Goal: Transaction & Acquisition: Purchase product/service

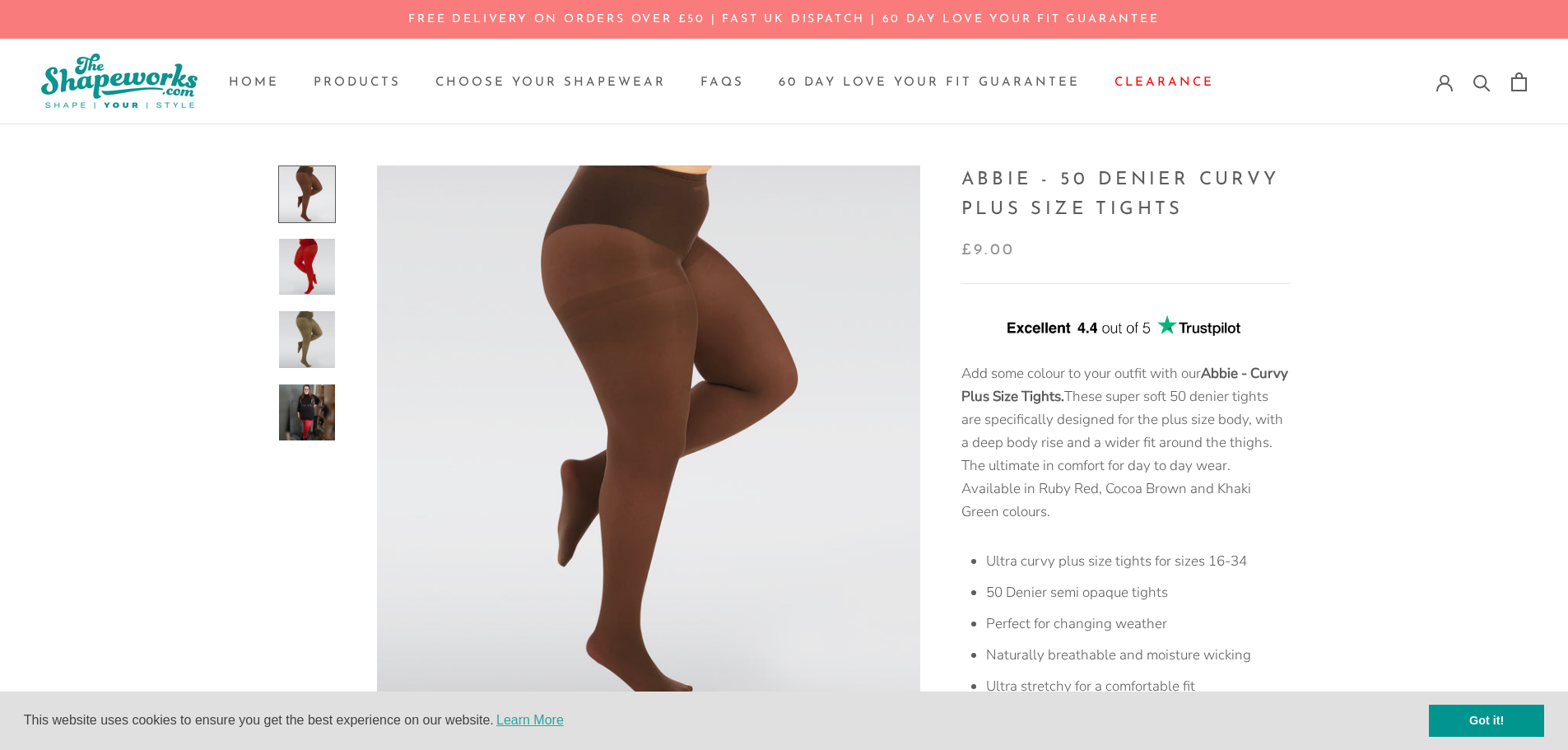
click at [318, 411] on img at bounding box center [306, 412] width 56 height 56
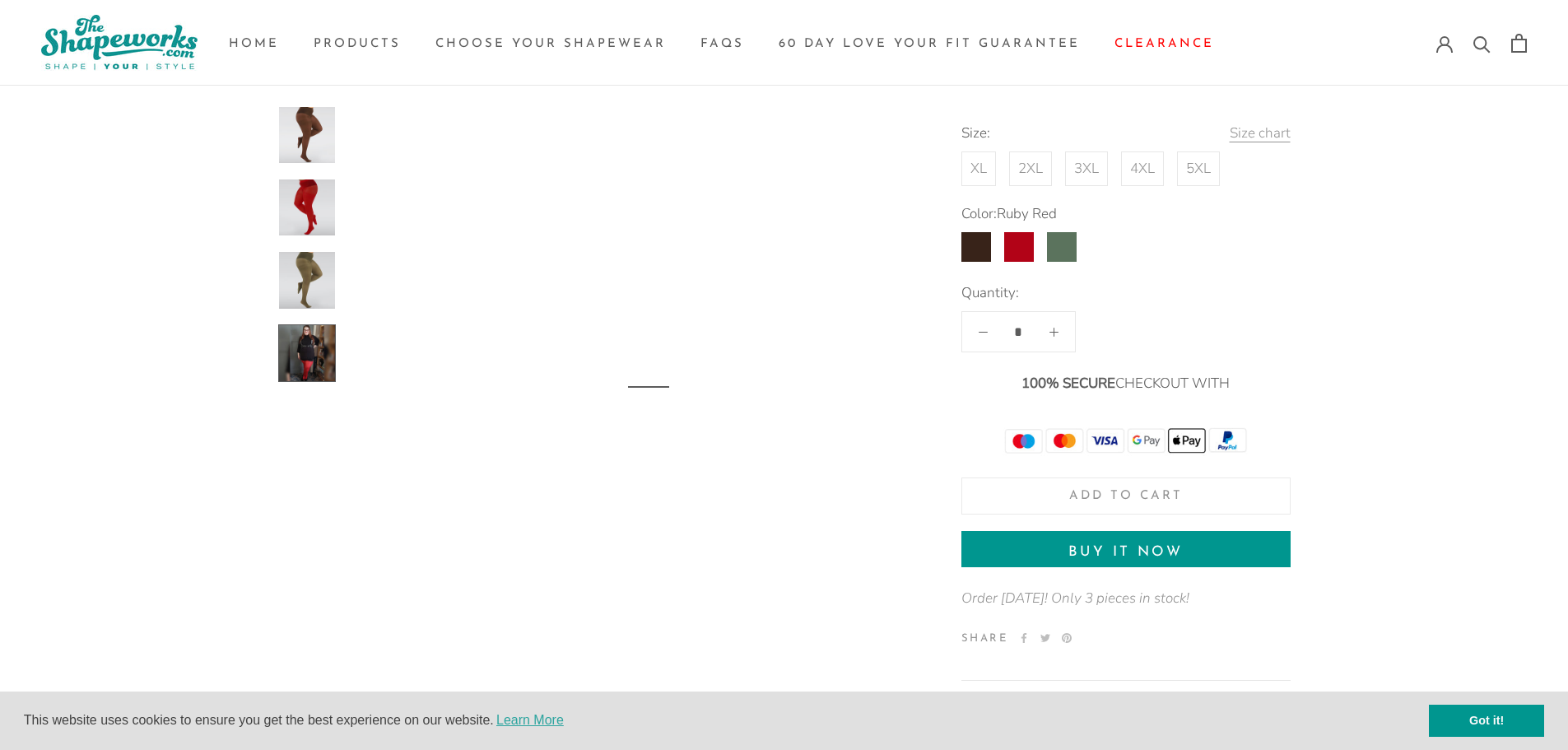
scroll to position [1767, 0]
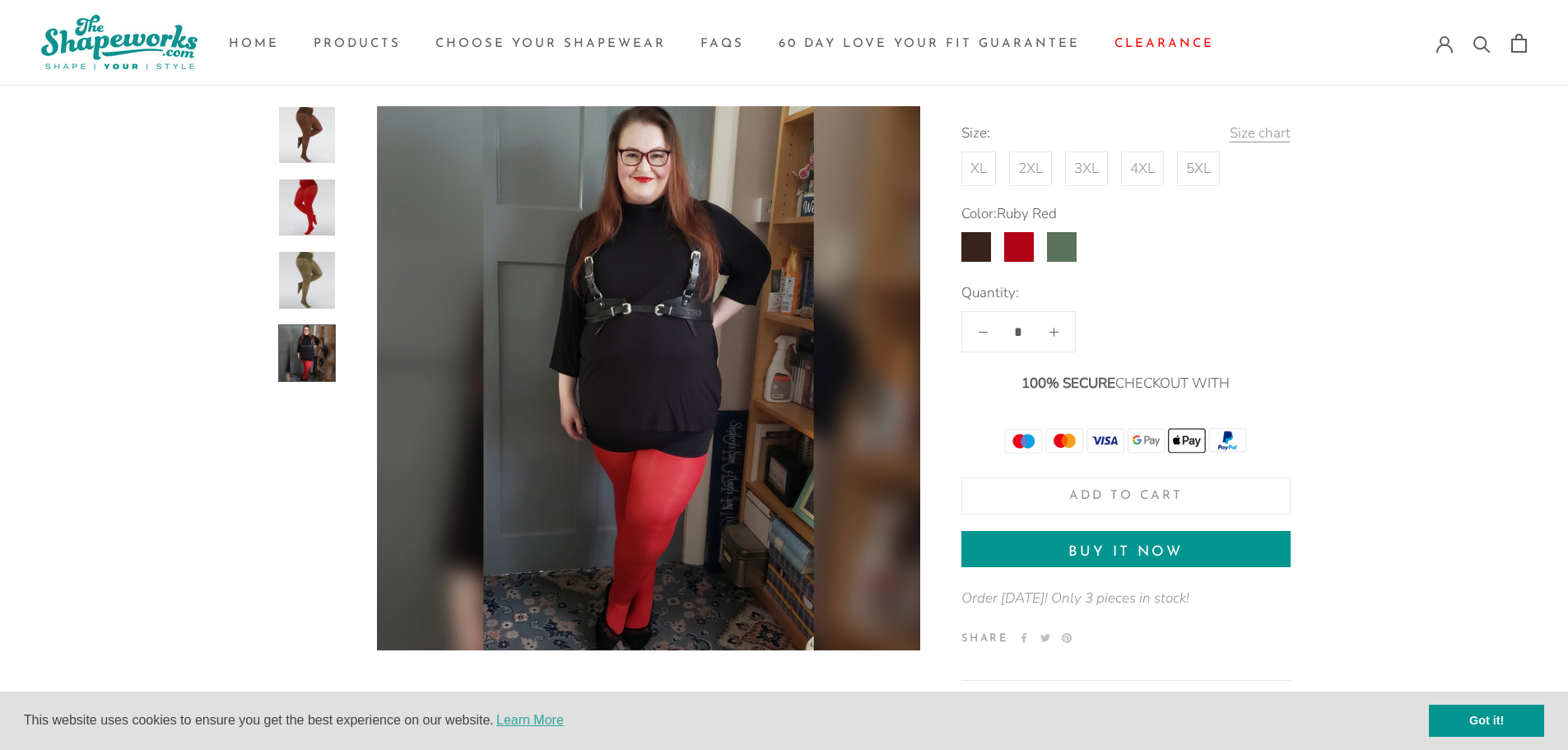
click at [714, 347] on img at bounding box center [648, 378] width 543 height 544
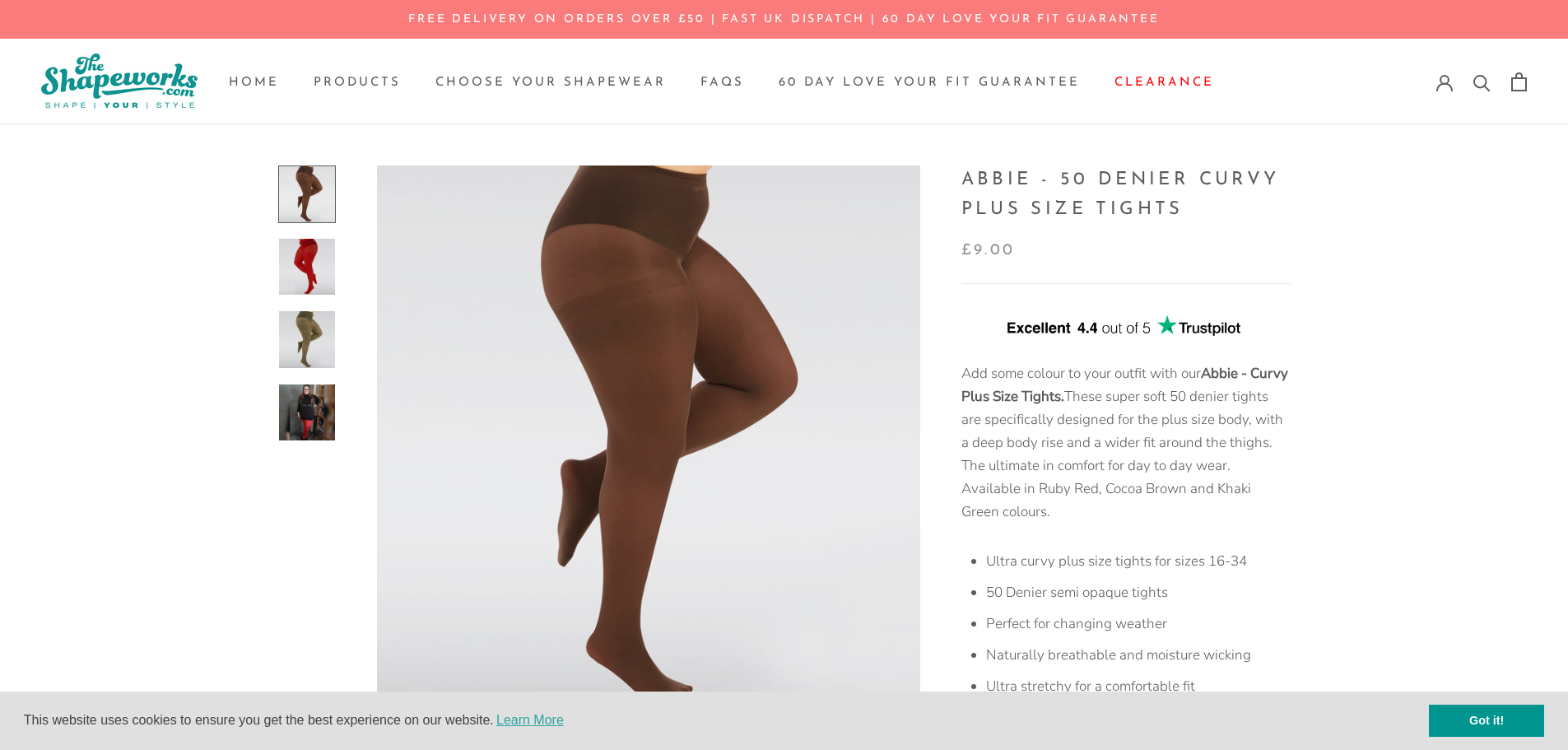
click at [316, 262] on img at bounding box center [306, 266] width 56 height 56
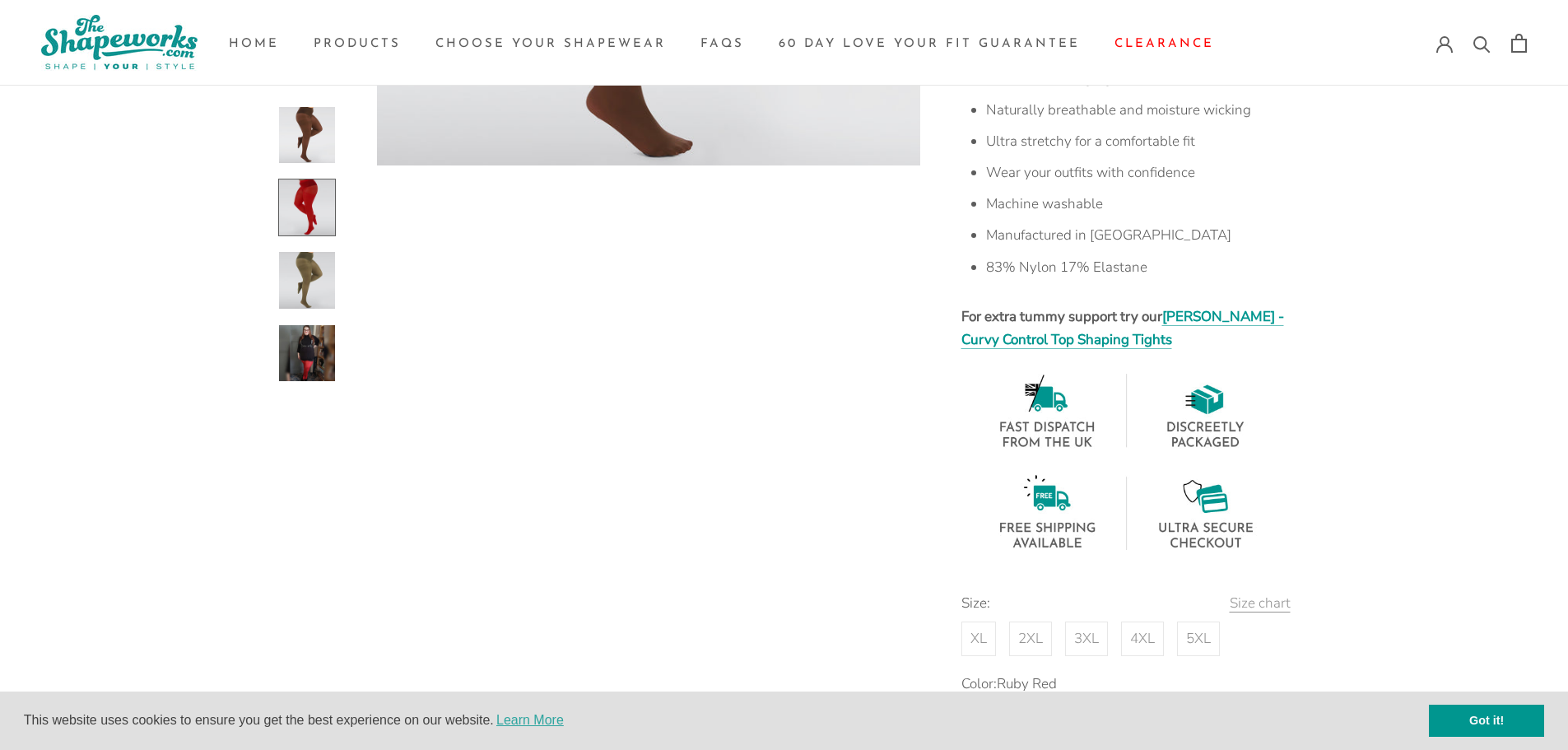
scroll to position [629, 0]
